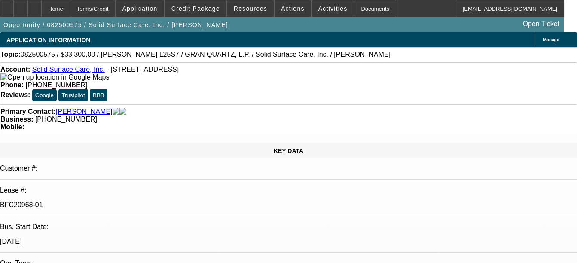
select select "0"
select select "2"
select select "0"
select select "2"
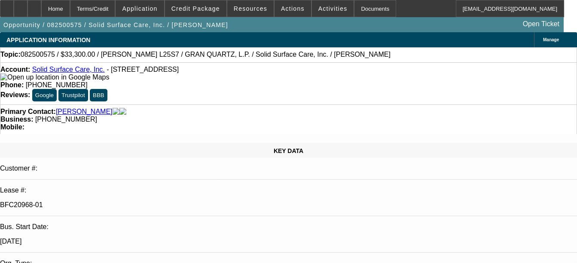
select select "0"
select select "2"
select select "0"
select select "1"
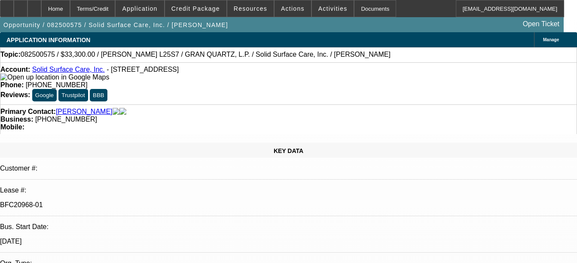
select select "2"
select select "6"
select select "1"
select select "2"
select select "6"
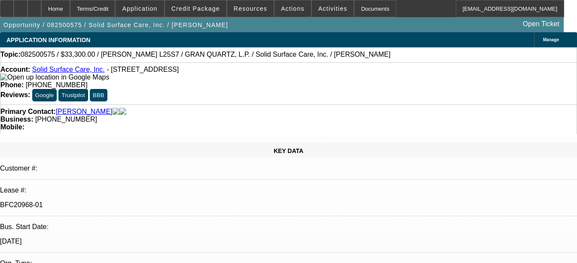
select select "1"
select select "2"
select select "6"
click at [67, 73] on link "Solid Surface Care, Inc." at bounding box center [68, 69] width 73 height 7
click at [41, 7] on div at bounding box center [34, 8] width 14 height 17
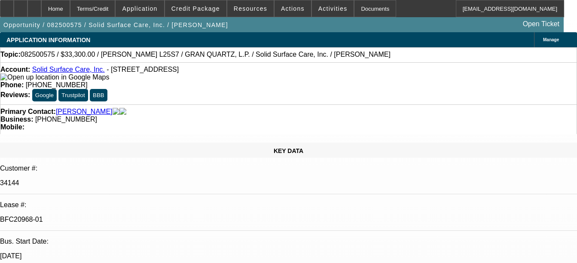
select select "0"
select select "2"
select select "0"
select select "6"
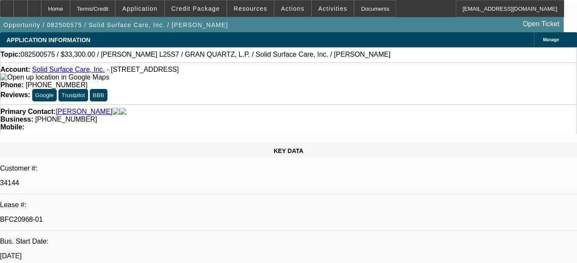
select select "0"
select select "2"
select select "0"
select select "6"
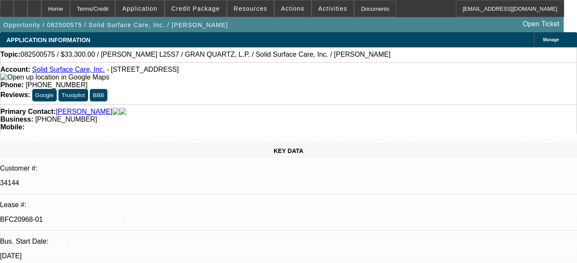
select select "0"
select select "2"
select select "0"
select select "6"
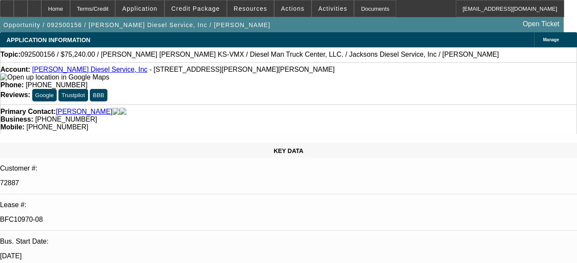
select select "0"
select select "2"
select select "0"
select select "2"
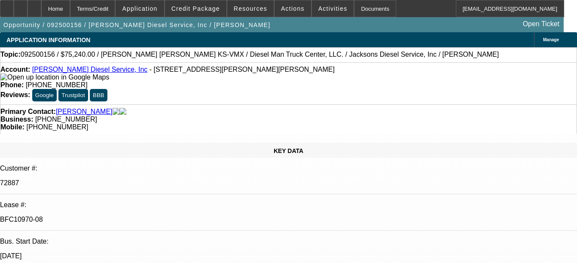
select select "0"
select select "2"
select select "0"
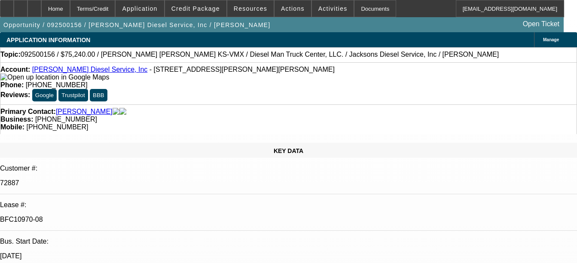
select select "2"
select select "0"
select select "1"
select select "2"
select select "6"
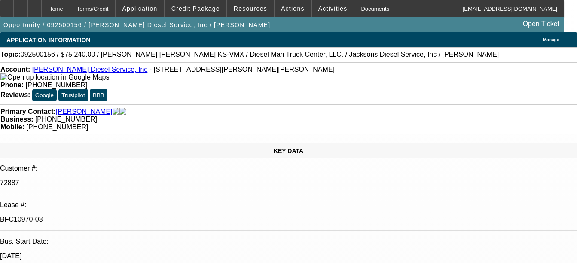
select select "1"
select select "2"
select select "6"
select select "1"
select select "2"
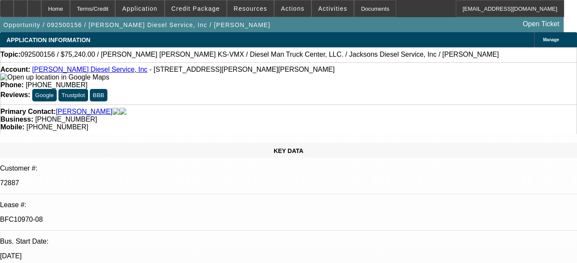
select select "6"
select select "1"
select select "2"
select select "6"
